Goal: Information Seeking & Learning: Learn about a topic

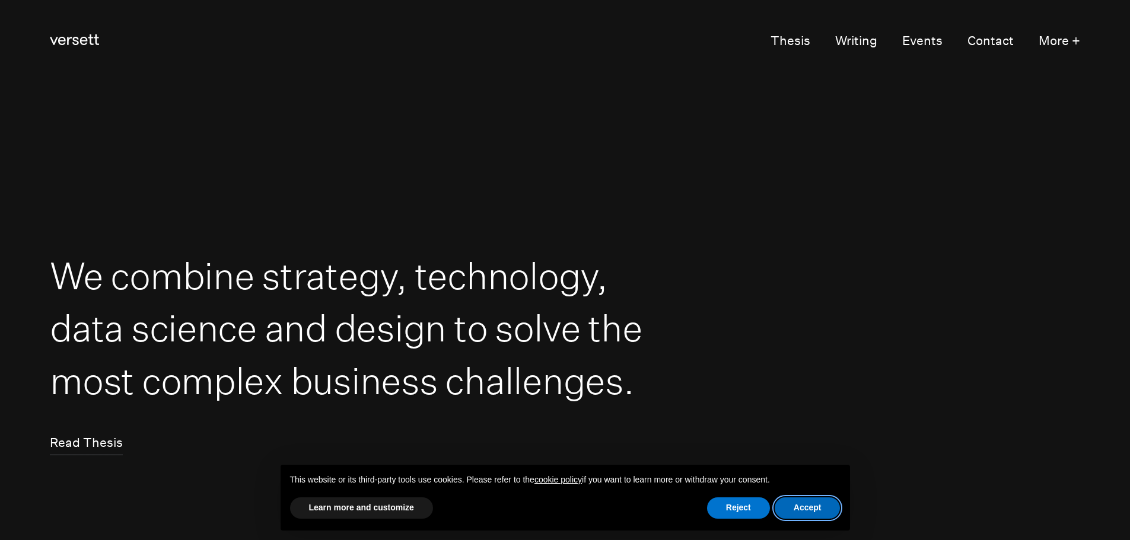
click at [825, 509] on button "Accept" at bounding box center [807, 507] width 66 height 21
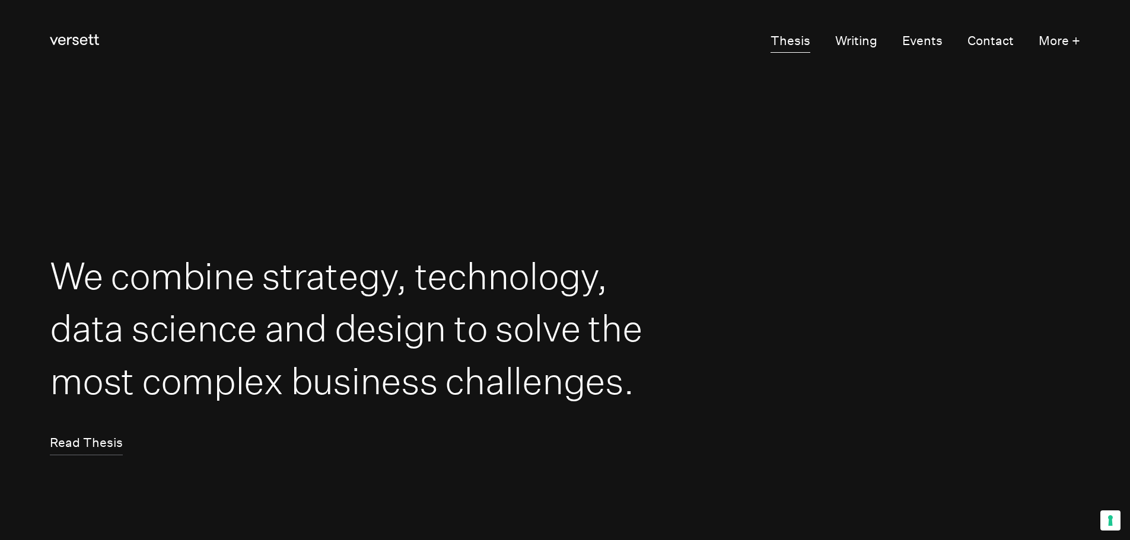
click at [783, 41] on link "Thesis" at bounding box center [790, 42] width 40 height 24
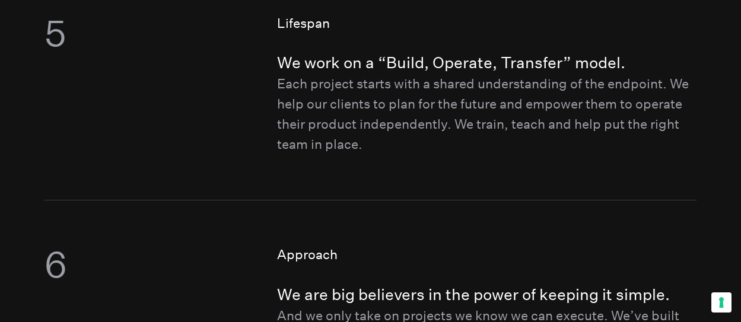
scroll to position [1364, 0]
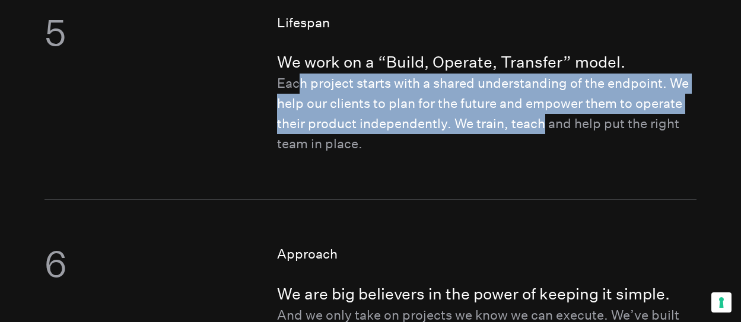
drag, startPoint x: 298, startPoint y: 105, endPoint x: 545, endPoint y: 148, distance: 251.0
click at [545, 148] on p "Each project starts with a shared understanding of the endpoint. We help our cl…" at bounding box center [486, 114] width 419 height 81
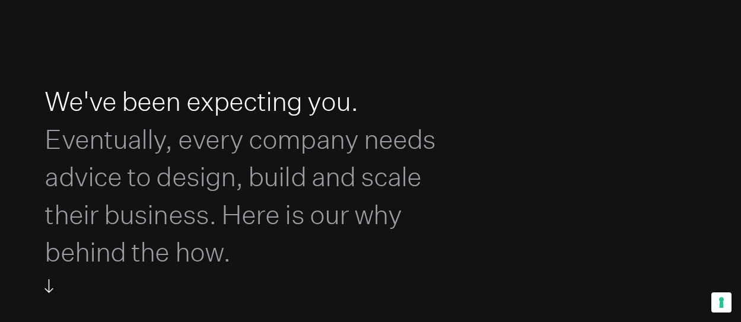
scroll to position [0, 0]
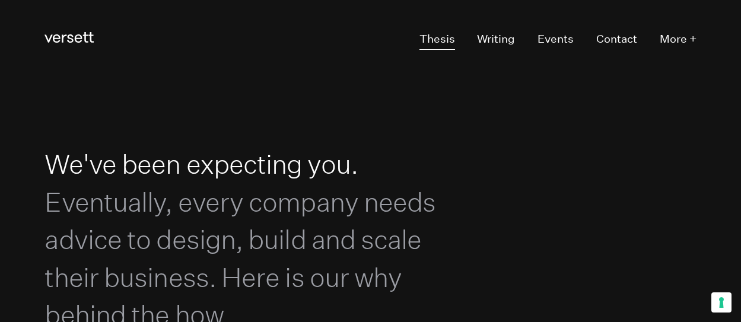
click at [439, 38] on link "Thesis" at bounding box center [437, 38] width 36 height 21
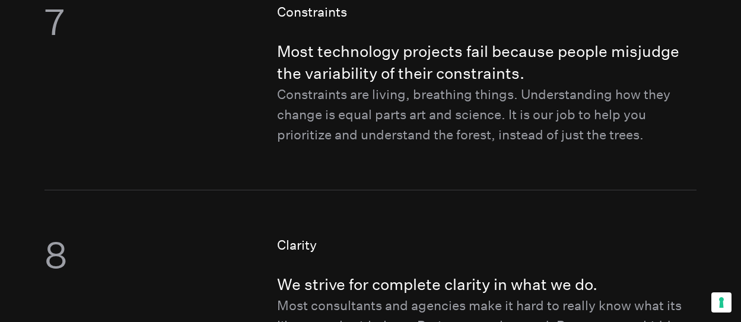
scroll to position [1838, 0]
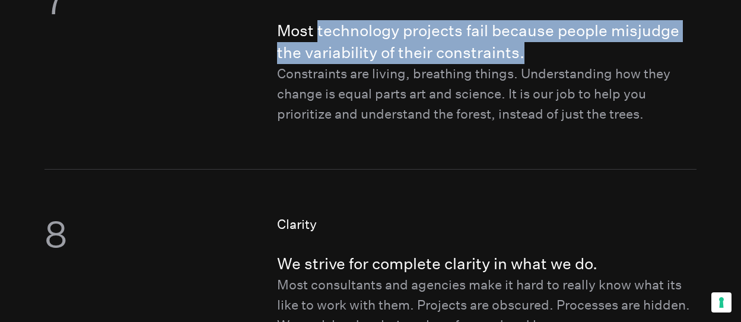
drag, startPoint x: 318, startPoint y: 63, endPoint x: 571, endPoint y: 76, distance: 252.9
click at [571, 64] on h4 "Most technology projects fail because people misjudge the variability of their …" at bounding box center [486, 42] width 419 height 44
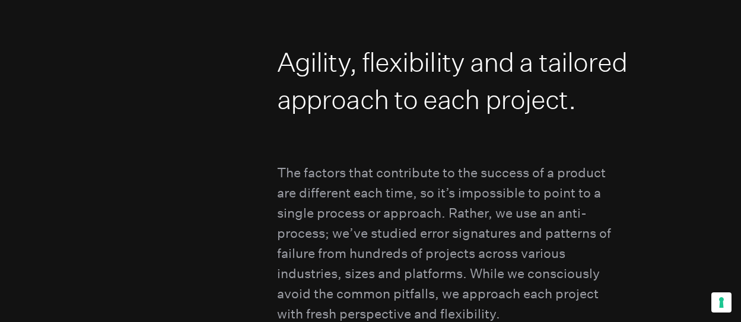
scroll to position [3498, 0]
